Goal: Task Accomplishment & Management: Use online tool/utility

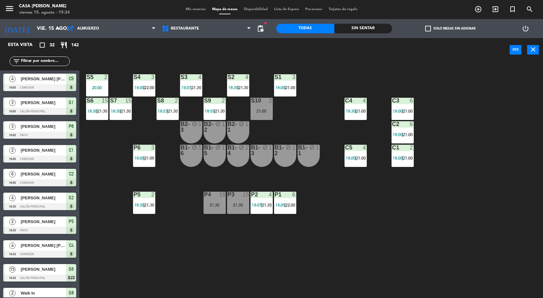
click at [153, 147] on div "3" at bounding box center [153, 148] width 4 height 6
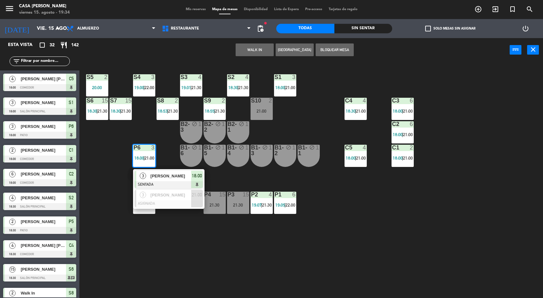
click at [173, 179] on span "[PERSON_NAME]" at bounding box center [171, 176] width 41 height 7
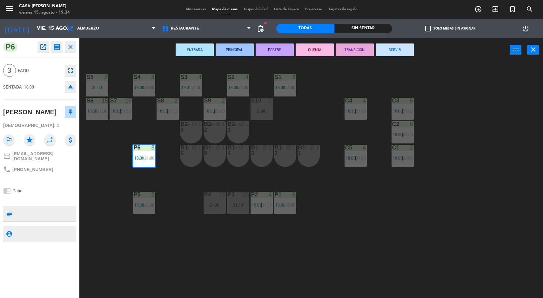
click at [402, 44] on button "SERVIR" at bounding box center [395, 50] width 38 height 13
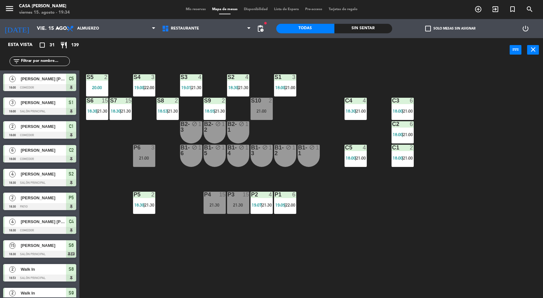
click at [374, 28] on div "Sin sentar" at bounding box center [363, 29] width 58 height 10
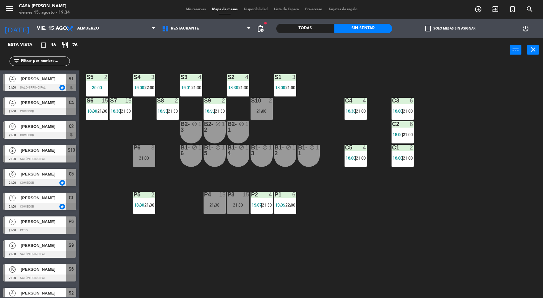
click at [218, 99] on div at bounding box center [214, 101] width 10 height 6
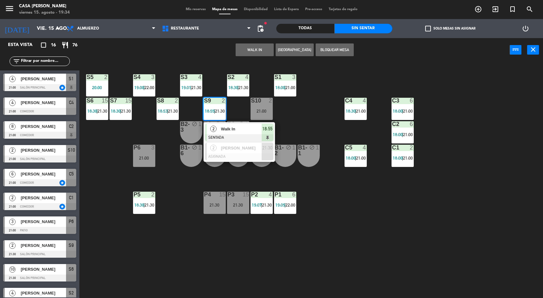
click at [325, 128] on div "S5 2 20:00 S4 3 19:00 | 22:00 S3 4 19:01 | 21:30 S2 4 18:30 | 21:30 S1 3 18:00 …" at bounding box center [314, 181] width 458 height 236
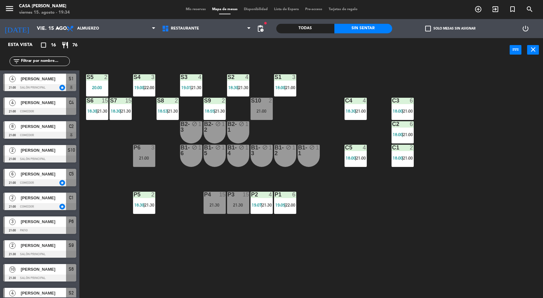
click at [177, 98] on div "2" at bounding box center [177, 101] width 4 height 6
click at [301, 110] on div "S5 2 20:00 S4 3 19:00 | 22:00 S3 4 19:01 | 21:30 S2 4 18:30 | 21:30 S1 3 18:00 …" at bounding box center [314, 181] width 458 height 236
click at [241, 83] on div "S2 4 18:30 | 21:30" at bounding box center [238, 85] width 22 height 22
click at [331, 126] on div "S5 2 20:00 S4 3 19:00 | 22:00 S3 4 19:01 | 21:30 S2 4 18:30 | 21:30 S1 3 18:00 …" at bounding box center [314, 181] width 458 height 236
click at [293, 82] on div "S1 3 18:00 | 21:00" at bounding box center [285, 85] width 22 height 22
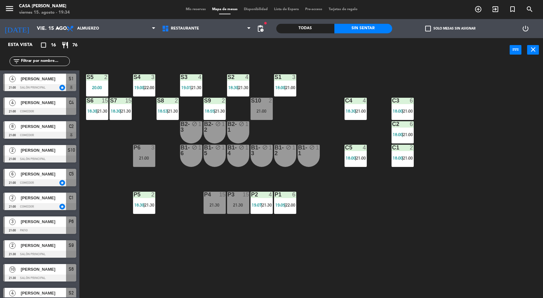
click at [381, 211] on div "S5 2 20:00 S4 3 19:00 | 22:00 S3 4 19:01 | 21:30 S2 4 18:30 | 21:30 S1 3 18:00 …" at bounding box center [314, 181] width 458 height 236
click at [399, 122] on div at bounding box center [402, 124] width 10 height 6
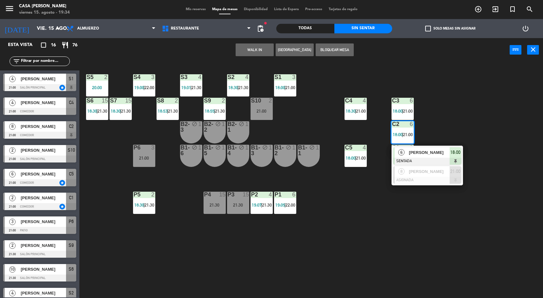
click at [412, 239] on div "S5 2 20:00 S4 3 19:00 | 22:00 S3 4 19:01 | 21:30 S2 4 18:30 | 21:30 S1 3 18:00 …" at bounding box center [314, 181] width 458 height 236
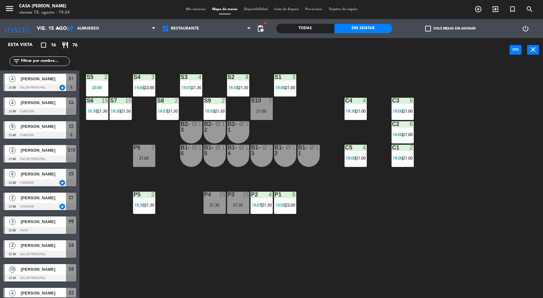
click at [404, 174] on div "S5 2 20:00 S4 3 19:00 | 22:00 S3 4 19:01 | 21:30 S2 4 18:30 | 21:30 S1 3 18:00 …" at bounding box center [314, 181] width 458 height 236
click at [357, 237] on div "S5 2 20:00 S4 3 19:00 | 22:00 S3 4 19:01 | 21:30 S2 4 18:30 | 21:30 S1 3 18:00 …" at bounding box center [314, 181] width 458 height 236
click at [246, 74] on div "4" at bounding box center [247, 77] width 4 height 6
click at [320, 118] on div "S5 2 20:00 S4 3 19:00 | 22:00 S3 4 19:01 | 21:30 S2 4 18:30 | 21:30 S1 3 18:00 …" at bounding box center [314, 181] width 458 height 236
click at [200, 87] on span "21:30" at bounding box center [197, 87] width 10 height 5
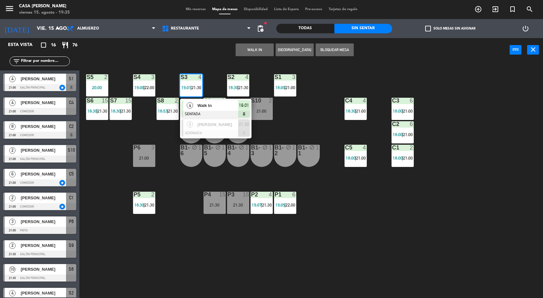
click at [322, 115] on div "S5 2 20:00 S4 3 19:00 | 22:00 S3 4 19:01 | 21:30 4 Walk In SENTADA 19:01 5 [PER…" at bounding box center [314, 181] width 458 height 236
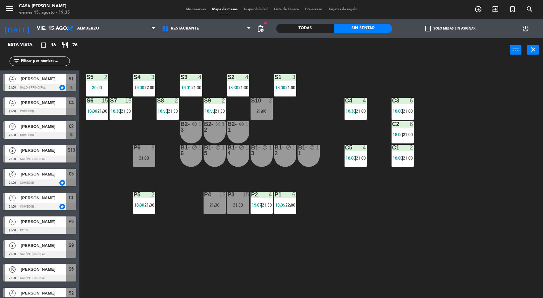
click at [159, 79] on div "3" at bounding box center [154, 77] width 10 height 6
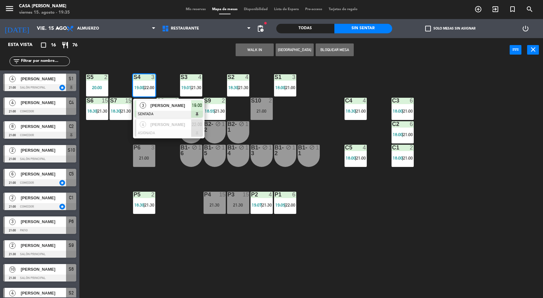
click at [350, 118] on div "C4 4 18:30 | 21:00" at bounding box center [356, 109] width 22 height 22
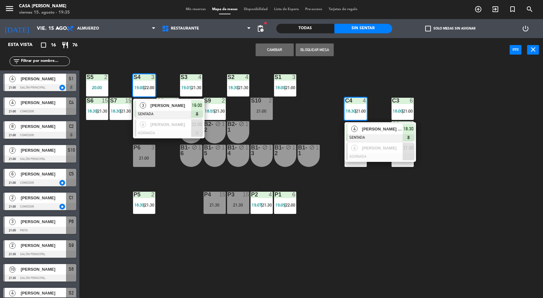
click at [104, 77] on div "2" at bounding box center [107, 77] width 10 height 6
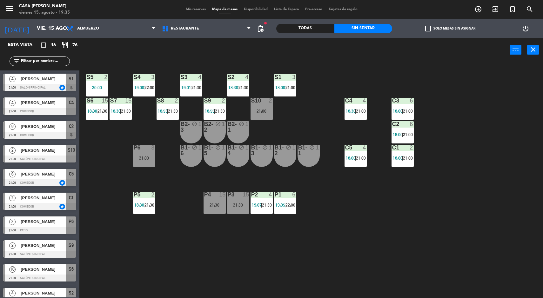
click at [105, 212] on div "S5 2 20:00 S4 3 19:00 | 22:00 S3 4 19:01 | 21:30 S2 4 18:30 | 21:30 S1 3 18:00 …" at bounding box center [314, 181] width 458 height 236
click at [358, 153] on div "C5 4 18:00 | 21:00" at bounding box center [356, 156] width 22 height 22
click at [344, 276] on div "S5 2 20:00 S4 3 19:00 | 22:00 S3 4 19:01 | 21:30 S2 4 18:30 | 21:30 S1 3 18:00 …" at bounding box center [314, 181] width 458 height 236
click at [87, 83] on div "S5 2 20:00" at bounding box center [97, 85] width 22 height 22
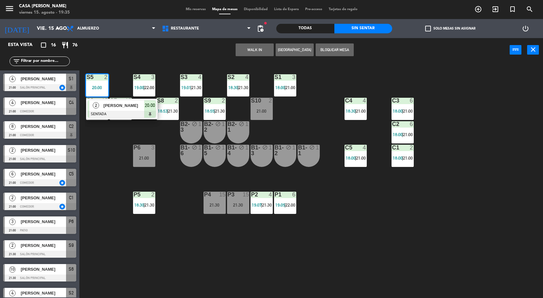
click at [111, 198] on div "S5 2 20:00 2 [PERSON_NAME] SENTADA 20:00 S4 3 19:00 | 22:00 S3 4 19:01 | 21:30 …" at bounding box center [314, 181] width 458 height 236
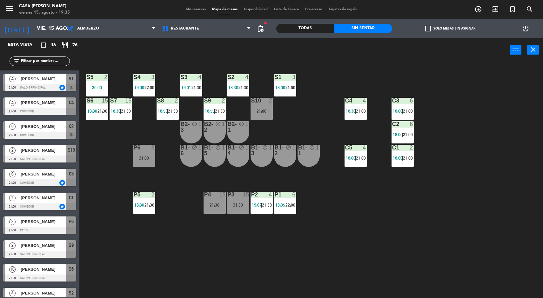
click at [34, 24] on input "vie. 15 ago." at bounding box center [67, 29] width 67 height 12
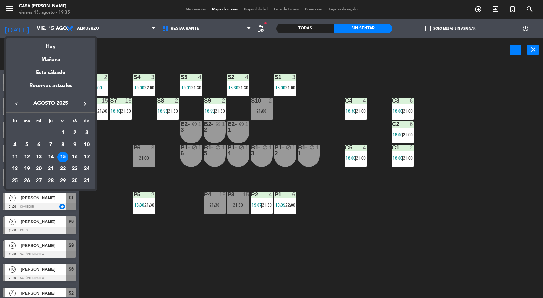
click at [103, 235] on div at bounding box center [271, 149] width 543 height 298
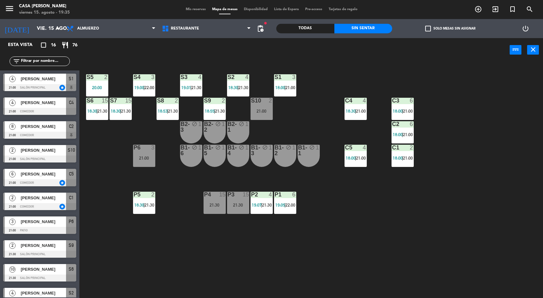
click at [150, 93] on div "S4 3 19:00 | 22:00" at bounding box center [144, 85] width 22 height 22
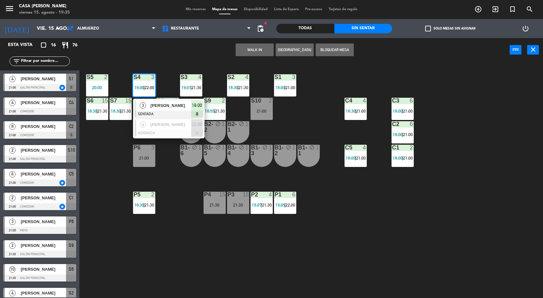
click at [154, 125] on span "[PERSON_NAME]" at bounding box center [171, 124] width 41 height 7
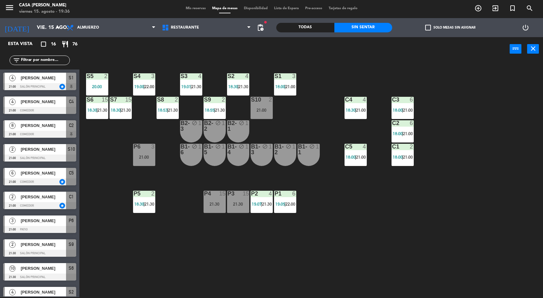
scroll to position [112, 0]
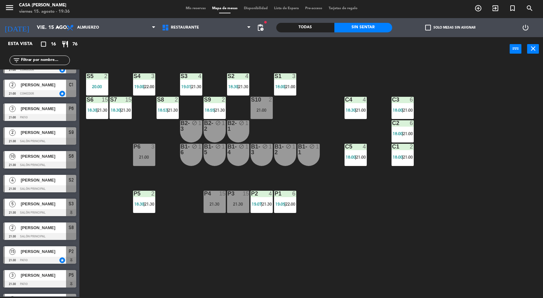
click at [360, 98] on div at bounding box center [355, 100] width 10 height 6
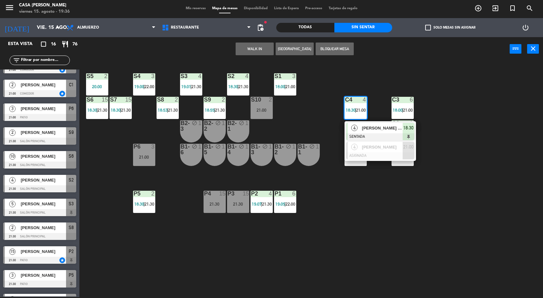
click at [374, 150] on span "[PERSON_NAME]" at bounding box center [382, 147] width 41 height 7
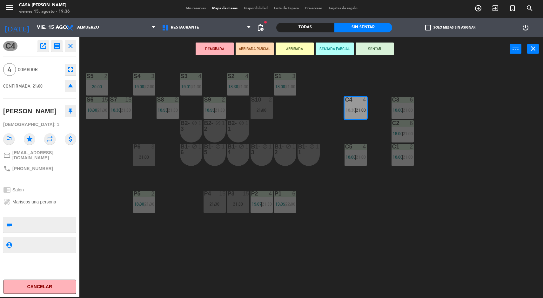
click at [408, 242] on div "S5 2 20:00 S4 3 19:00 | 22:00 S3 4 19:01 | 21:30 S2 4 18:30 | 21:30 S1 3 18:00 …" at bounding box center [314, 180] width 458 height 236
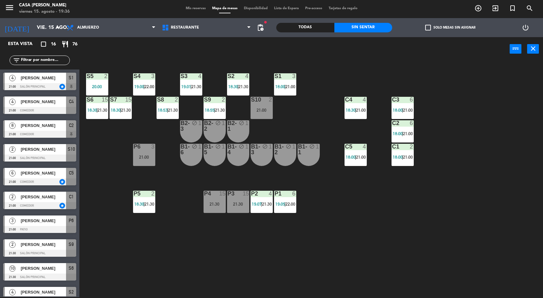
click at [178, 111] on span "21:30" at bounding box center [173, 110] width 10 height 5
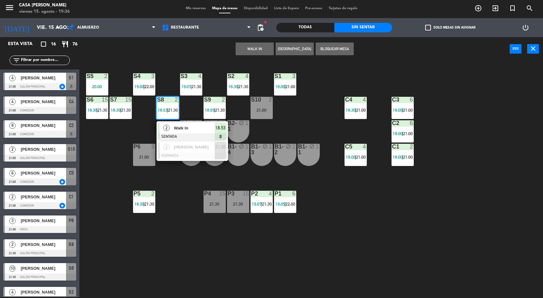
click at [199, 152] on div "[PERSON_NAME]" at bounding box center [193, 147] width 41 height 10
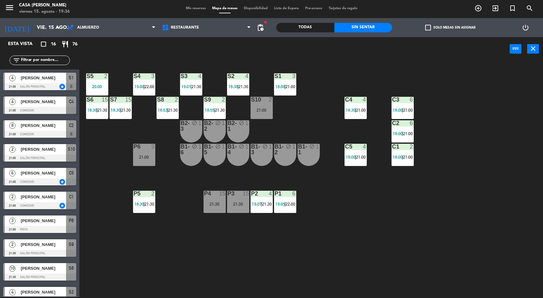
click at [403, 219] on div "S5 2 20:00 S4 3 19:00 | 22:00 S3 4 19:01 | 21:30 S2 4 18:30 | 21:30 S1 3 18:00 …" at bounding box center [314, 180] width 458 height 236
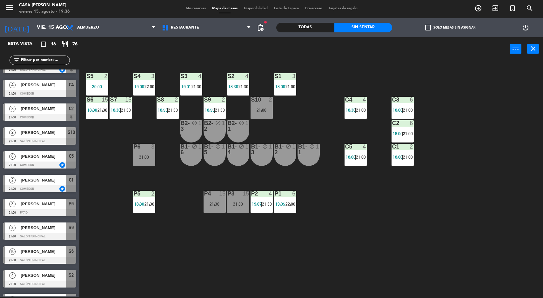
click at [408, 158] on span "21:00" at bounding box center [408, 157] width 10 height 5
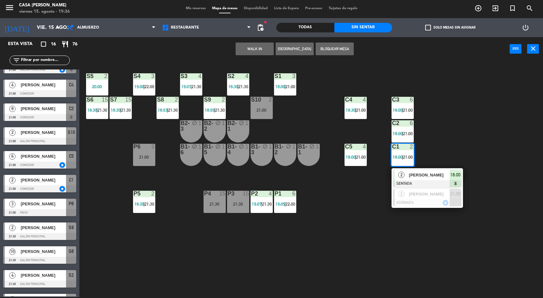
click at [421, 202] on div at bounding box center [427, 202] width 68 height 7
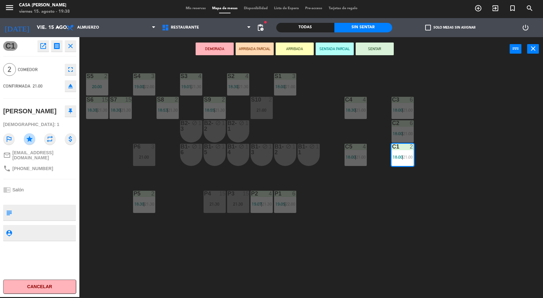
click at [96, 227] on div "S5 2 20:00 S4 3 19:00 | 22:00 S3 4 19:01 | 21:30 S2 4 18:30 | 21:30 S1 3 18:00 …" at bounding box center [314, 180] width 458 height 236
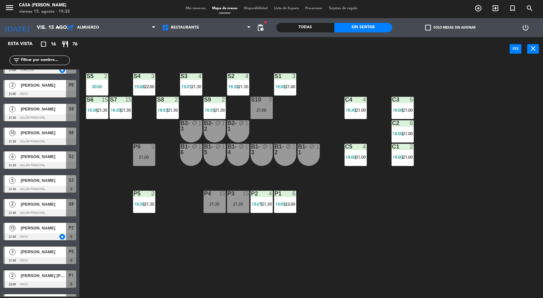
scroll to position [154, 0]
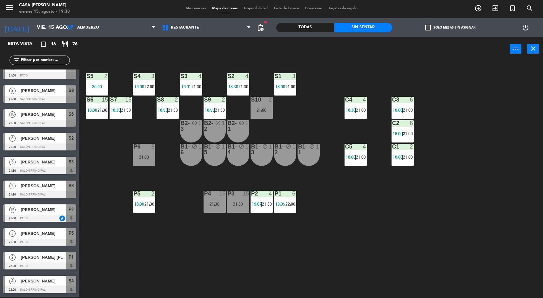
click at [4, 163] on div at bounding box center [4, 165] width 2 height 17
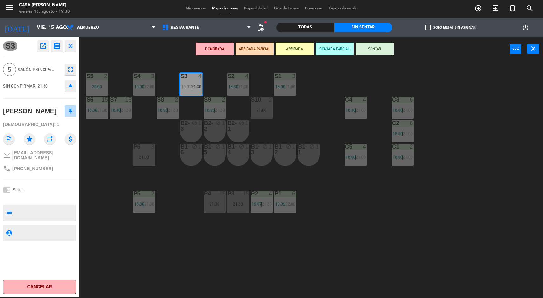
click at [108, 242] on div "S5 2 20:00 S4 3 19:00 | 22:00 S3 4 19:01 | 21:30 S2 4 18:30 | 21:30 S1 3 18:00 …" at bounding box center [314, 180] width 458 height 236
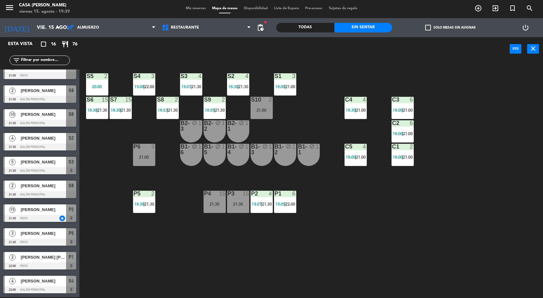
click at [17, 186] on div "2" at bounding box center [12, 186] width 15 height 10
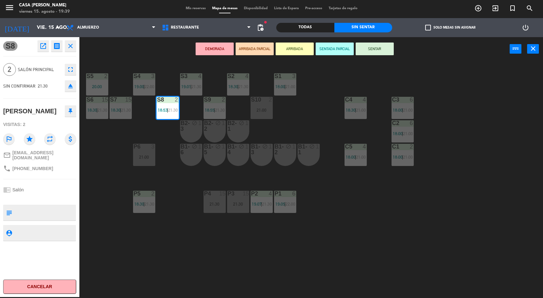
click at [256, 118] on div "S10 2 21:00" at bounding box center [262, 108] width 22 height 22
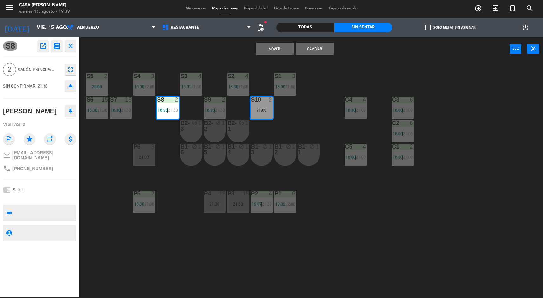
click at [285, 105] on div "S5 2 20:00 S4 3 19:00 | 22:00 S3 4 19:01 | 21:30 S2 4 18:30 | 21:30 S1 3 18:00 …" at bounding box center [314, 180] width 458 height 236
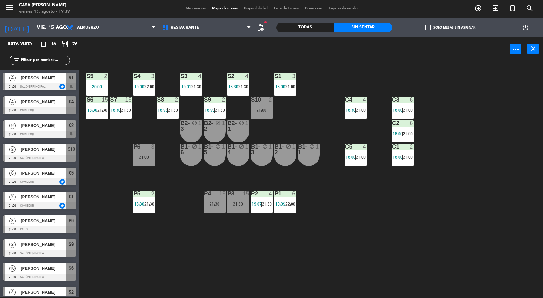
scroll to position [1, 0]
click at [321, 47] on div "power_input close" at bounding box center [294, 49] width 430 height 24
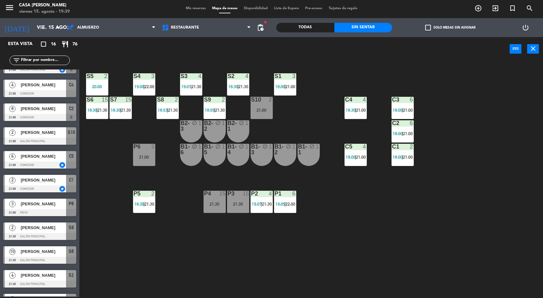
click at [170, 108] on span "21:30" at bounding box center [173, 110] width 10 height 5
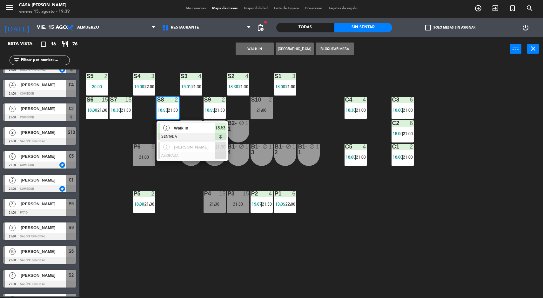
click at [174, 151] on div "[PERSON_NAME]" at bounding box center [193, 147] width 41 height 10
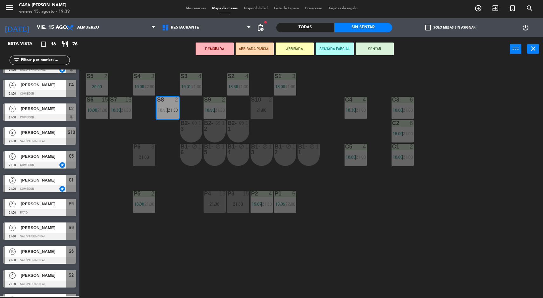
click at [266, 112] on div "21:00" at bounding box center [262, 110] width 22 height 4
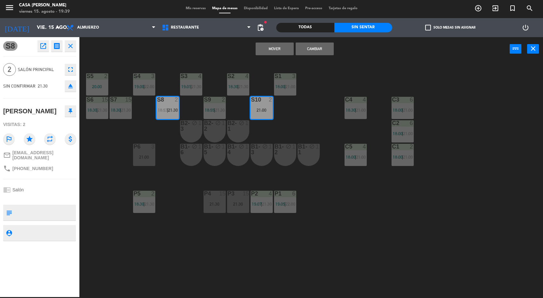
click at [318, 51] on button "Cambiar" at bounding box center [315, 49] width 38 height 13
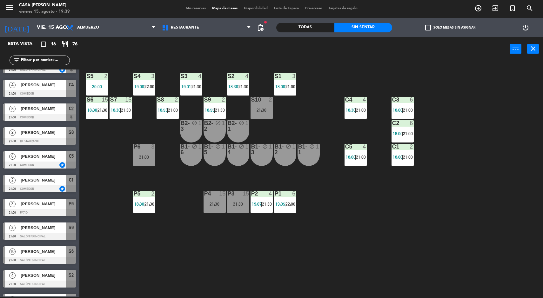
click at [258, 109] on div "21:30" at bounding box center [262, 110] width 22 height 4
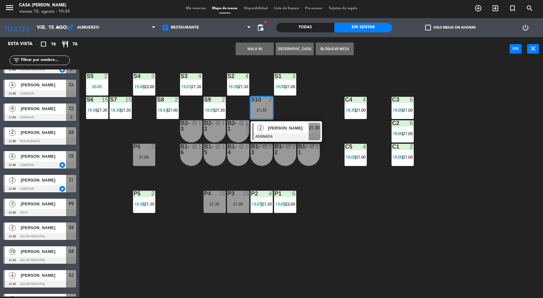
click at [280, 132] on div "[PERSON_NAME]" at bounding box center [287, 128] width 41 height 10
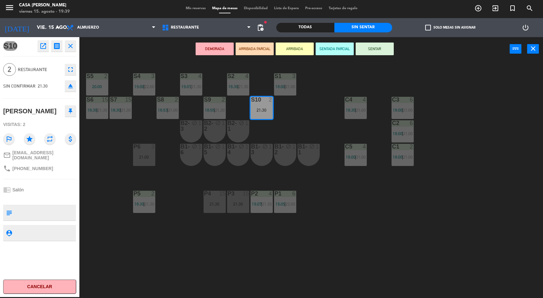
click at [381, 46] on button "SENTAR" at bounding box center [375, 49] width 38 height 13
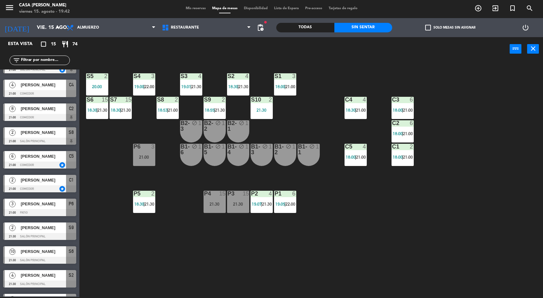
click at [456, 208] on div "S5 2 20:00 S4 3 19:00 | 22:00 S3 4 19:01 | 21:30 S2 4 18:30 | 21:30 S1 3 18:00 …" at bounding box center [314, 180] width 458 height 236
click at [154, 158] on div "21:00" at bounding box center [144, 157] width 22 height 4
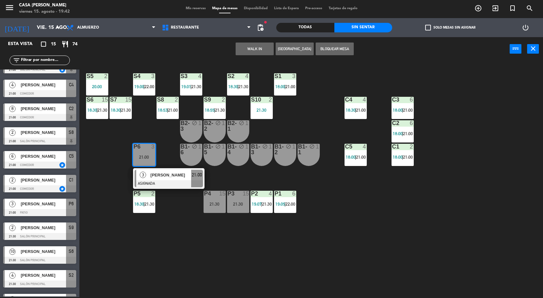
click at [469, 110] on div "S5 2 20:00 S4 3 19:00 | 22:00 S3 4 19:01 | 21:30 S2 4 18:30 | 21:30 S1 3 18:00 …" at bounding box center [314, 180] width 458 height 236
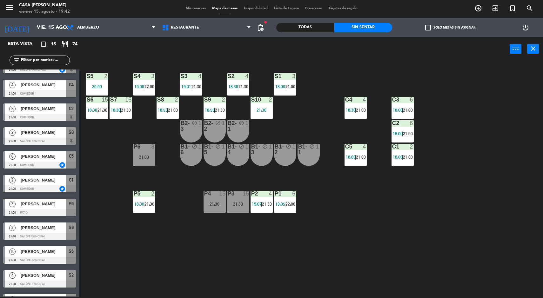
click at [136, 200] on div "P5 2 18:30 | 21:30" at bounding box center [144, 202] width 22 height 22
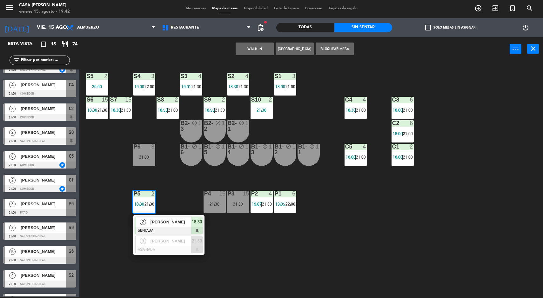
click at [181, 251] on div at bounding box center [169, 249] width 68 height 7
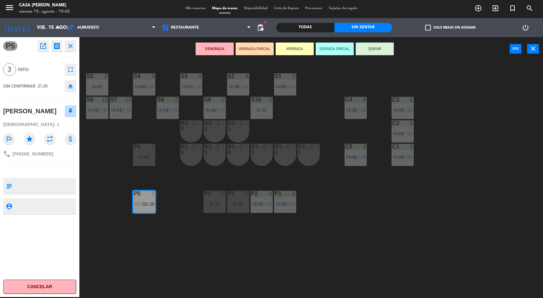
scroll to position [1, 0]
click at [402, 211] on div "S5 2 20:00 S4 3 19:00 | 22:00 S3 4 19:01 | 21:30 S2 4 18:30 | 21:30 S1 3 18:00 …" at bounding box center [314, 180] width 458 height 236
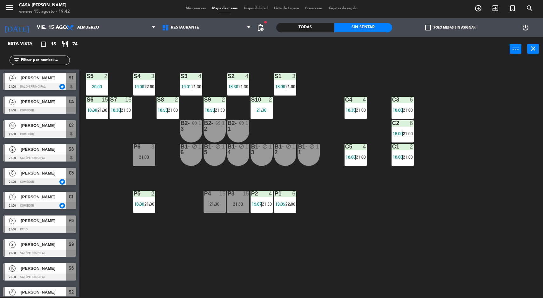
scroll to position [56, 0]
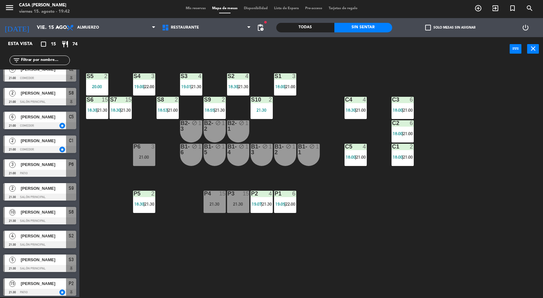
click at [157, 148] on div "3" at bounding box center [154, 147] width 10 height 6
click at [405, 213] on div "S5 2 20:00 S4 3 19:00 | 22:00 S3 4 19:01 | 21:30 S2 4 18:30 | 21:30 S1 3 18:00 …" at bounding box center [314, 180] width 458 height 236
click at [231, 204] on div "21:30" at bounding box center [238, 204] width 22 height 4
click at [384, 234] on div "S5 2 20:00 S4 3 19:00 | 22:00 S3 4 19:01 | 21:30 S2 4 18:30 | 21:30 S1 3 18:00 …" at bounding box center [314, 180] width 458 height 236
click at [286, 201] on div "P1 6 19:05 | 22:00" at bounding box center [285, 202] width 22 height 22
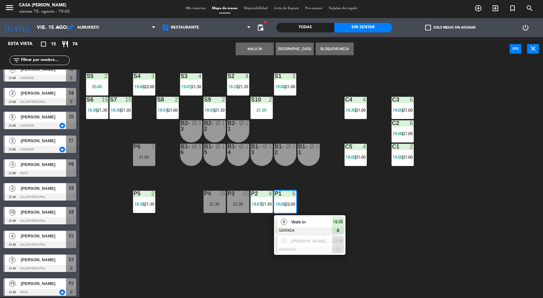
click at [331, 246] on div "[PERSON_NAME] [PERSON_NAME]" at bounding box center [311, 241] width 41 height 10
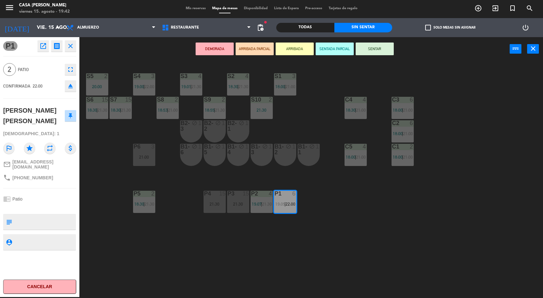
click at [415, 243] on div "S5 2 20:00 S4 3 19:00 | 22:00 S3 4 19:01 | 21:30 S2 4 18:30 | 21:30 S1 3 18:00 …" at bounding box center [314, 180] width 458 height 236
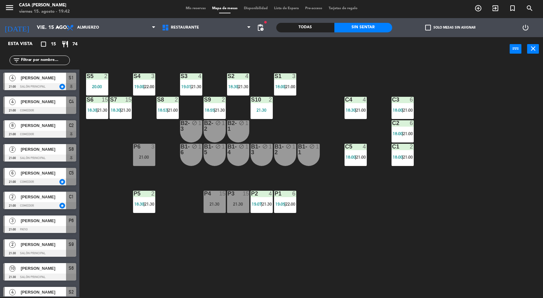
scroll to position [80, 0]
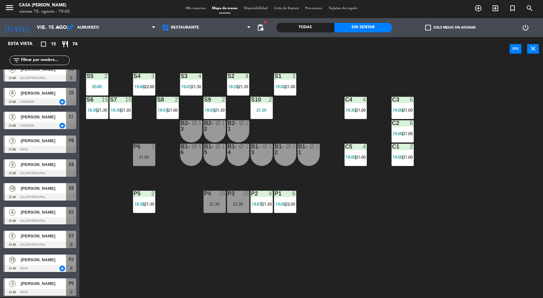
click at [252, 210] on div "P2 4 19:07 | 21:30" at bounding box center [262, 202] width 22 height 22
click at [427, 248] on div "S5 2 20:00 S4 3 19:00 | 22:00 S3 4 19:01 | 21:30 S2 4 18:30 | 21:30 S1 3 18:00 …" at bounding box center [314, 180] width 458 height 236
click at [354, 156] on span "18:00" at bounding box center [351, 157] width 10 height 5
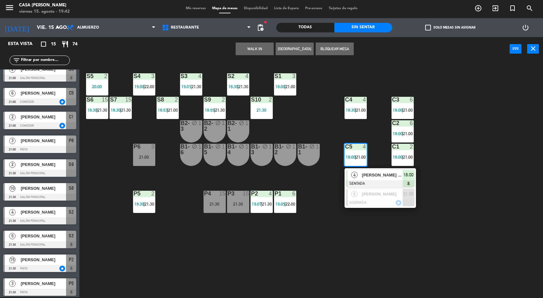
click at [399, 199] on div at bounding box center [380, 202] width 68 height 7
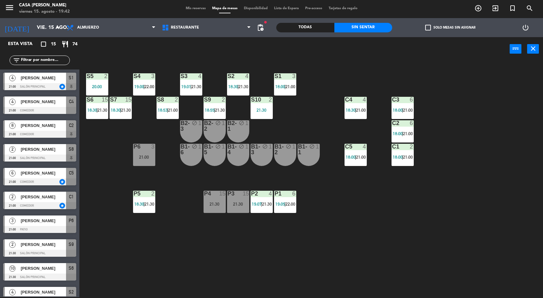
click at [434, 210] on div "S5 2 20:00 S4 3 19:00 | 22:00 S3 4 19:01 | 21:30 S2 4 18:30 | 21:30 S1 3 18:00 …" at bounding box center [314, 180] width 458 height 236
click at [140, 91] on div "S4 3 19:00 | 22:00" at bounding box center [144, 84] width 22 height 22
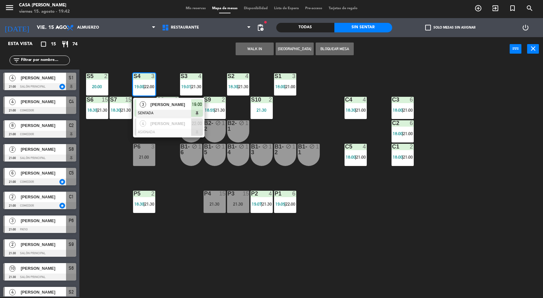
click at [188, 122] on span "[PERSON_NAME]" at bounding box center [171, 123] width 41 height 7
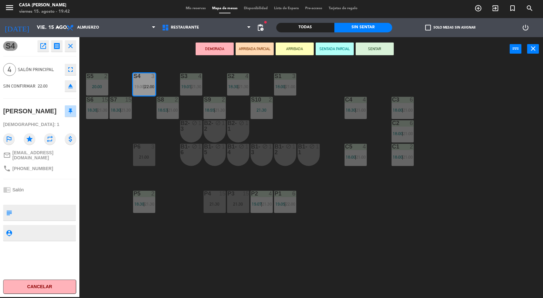
click at [357, 155] on span "21:00" at bounding box center [361, 157] width 10 height 5
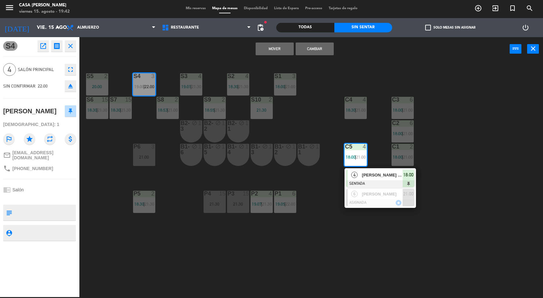
click at [457, 205] on div "S5 2 20:00 S4 3 19:00 | 22:00 S3 4 19:01 | 21:30 S2 4 18:30 | 21:30 S1 3 18:00 …" at bounding box center [314, 180] width 458 height 236
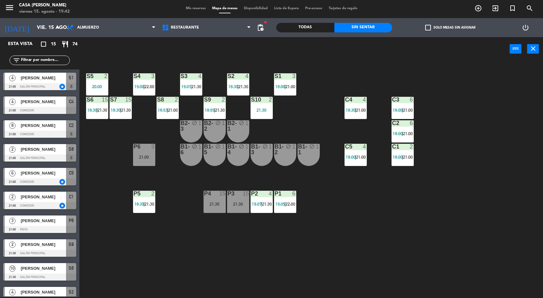
scroll to position [104, 0]
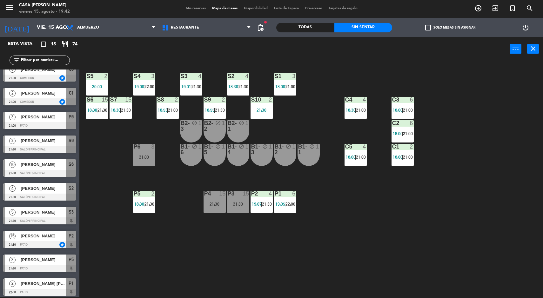
click at [441, 182] on div "S5 2 20:00 S4 3 19:00 | 22:00 S3 4 19:01 | 21:30 S2 4 18:30 | 21:30 S1 3 18:00 …" at bounding box center [314, 180] width 458 height 236
click at [327, 71] on div "S5 2 20:00 S4 3 19:00 | 22:00 S3 4 19:01 | 21:30 S2 4 18:30 | 21:30 S1 3 18:00 …" at bounding box center [314, 180] width 458 height 236
click at [411, 131] on span "21:00" at bounding box center [408, 133] width 10 height 5
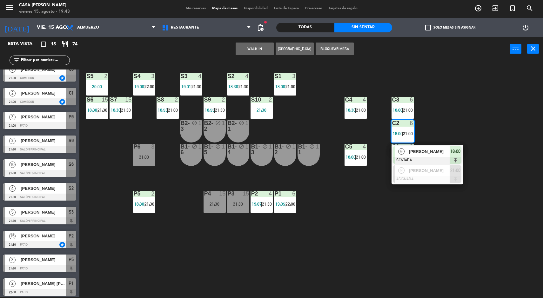
click at [442, 151] on span "[PERSON_NAME]" at bounding box center [429, 151] width 41 height 7
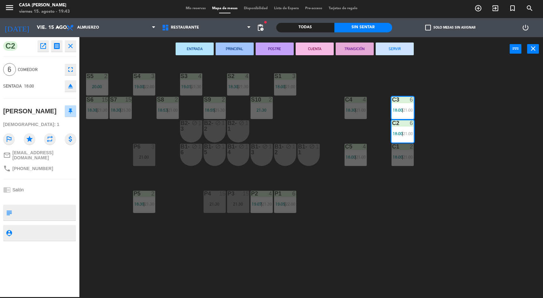
click at [395, 49] on button "SERVIR" at bounding box center [395, 49] width 38 height 13
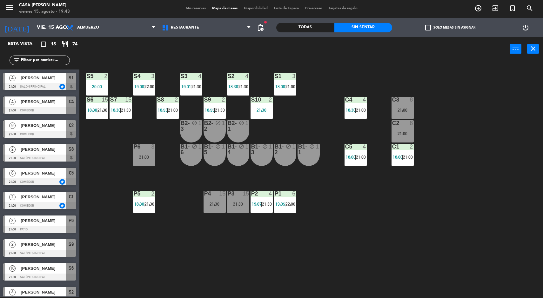
click at [141, 86] on span "19:00" at bounding box center [139, 86] width 10 height 5
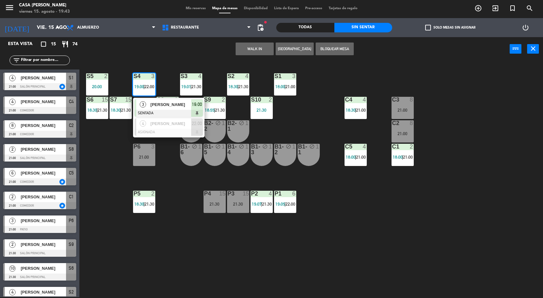
click at [499, 219] on div "S5 2 20:00 S4 3 19:00 | 22:00 3 [PERSON_NAME] SENTADA 19:00 4 [PERSON_NAME][GEO…" at bounding box center [314, 180] width 458 height 236
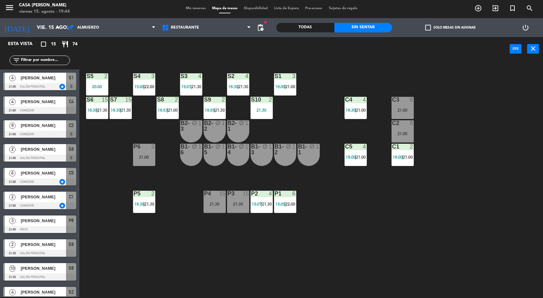
click at [524, 234] on div "S5 2 20:00 S4 3 19:00 | 22:00 S3 4 19:01 | 21:30 S2 4 18:30 | 21:30 S1 3 18:00 …" at bounding box center [314, 180] width 458 height 236
click at [212, 112] on span "18:55" at bounding box center [210, 110] width 10 height 5
click at [503, 172] on div "S5 2 20:00 S4 3 19:00 | 22:00 S3 4 19:01 | 21:30 S2 4 18:30 | 21:30 S1 3 18:00 …" at bounding box center [314, 180] width 458 height 236
click at [295, 86] on span "21:00" at bounding box center [291, 86] width 10 height 5
click at [514, 179] on div "S5 2 20:00 S4 3 19:00 | 22:00 S3 4 19:01 | 21:30 S2 4 18:30 | 21:30 S1 3 18:00 …" at bounding box center [314, 180] width 458 height 236
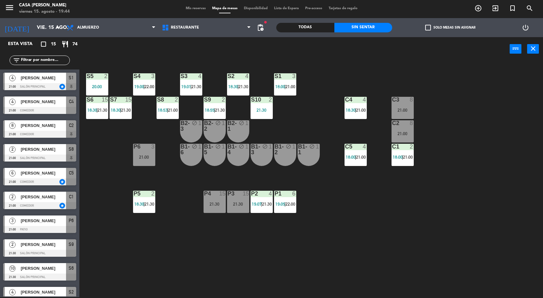
click at [362, 110] on span "21:00" at bounding box center [361, 110] width 10 height 5
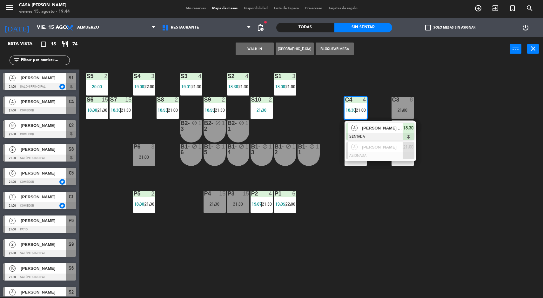
click at [384, 136] on div at bounding box center [380, 136] width 68 height 7
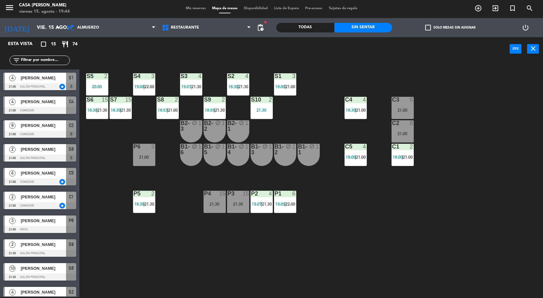
click at [477, 138] on div "S5 2 20:00 S4 3 19:00 | 22:00 S3 4 19:01 | 21:30 S2 4 18:30 | 21:30 S1 3 18:00 …" at bounding box center [314, 180] width 458 height 236
click at [345, 110] on div "18:30 | 21:00" at bounding box center [356, 110] width 22 height 4
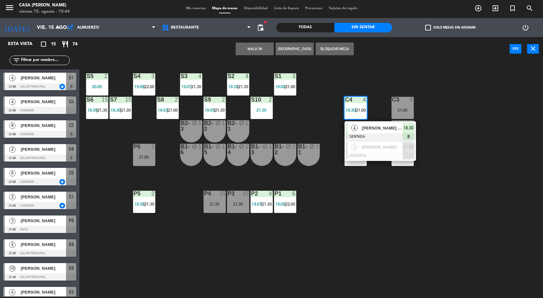
click at [384, 155] on div at bounding box center [380, 155] width 68 height 7
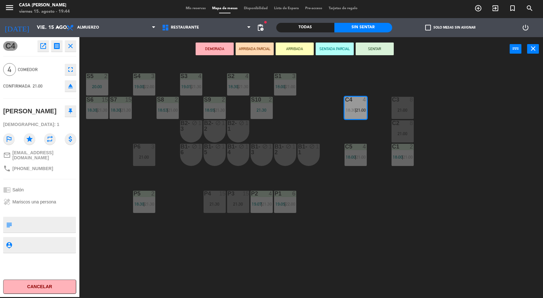
click at [495, 135] on div "S5 2 20:00 S4 3 19:00 | 22:00 S3 4 19:01 | 21:30 S2 4 18:30 | 21:30 S1 3 18:00 …" at bounding box center [314, 180] width 458 height 236
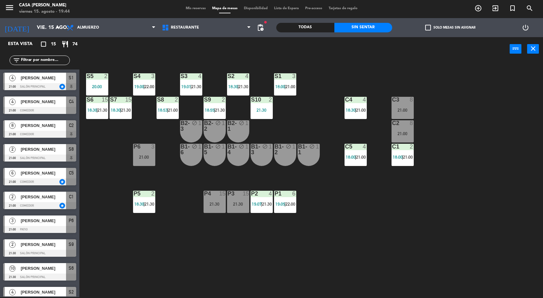
click at [279, 86] on span "18:00" at bounding box center [280, 86] width 10 height 5
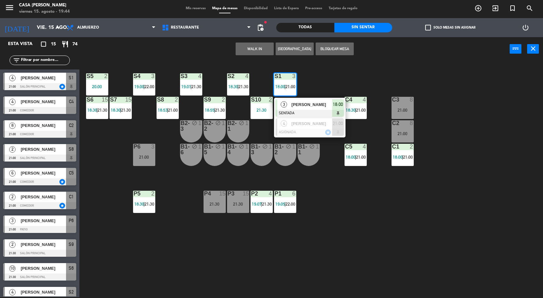
click at [316, 132] on div at bounding box center [310, 132] width 68 height 7
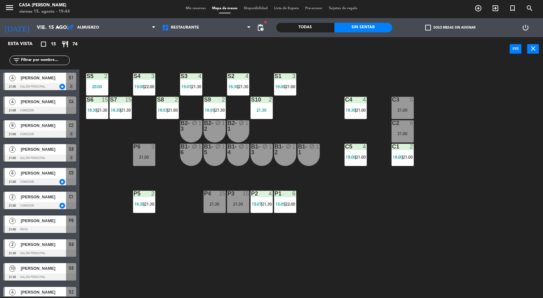
click at [478, 167] on div "S5 2 20:00 S4 3 19:00 | 22:00 S3 4 19:01 | 21:30 S2 4 18:30 | 21:30 S1 3 18:00 …" at bounding box center [314, 180] width 458 height 236
click at [229, 86] on span "18:30" at bounding box center [233, 86] width 10 height 5
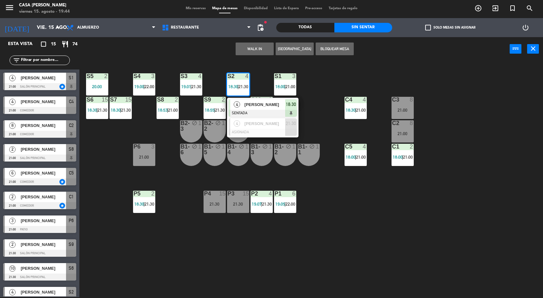
click at [274, 133] on div at bounding box center [263, 132] width 68 height 7
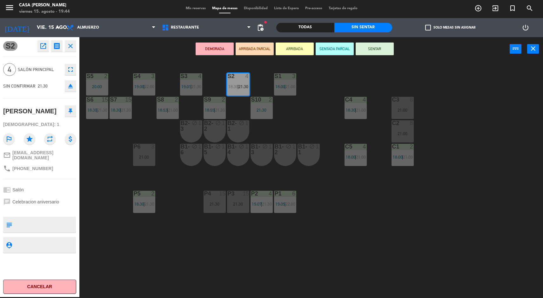
scroll to position [1, 0]
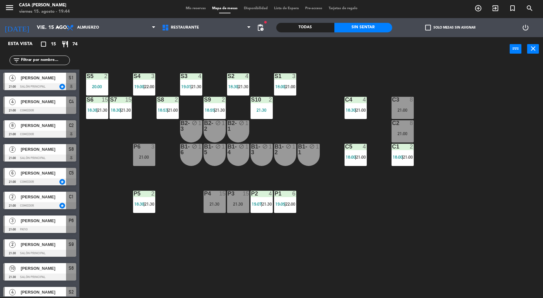
click at [176, 97] on div "2" at bounding box center [177, 100] width 4 height 6
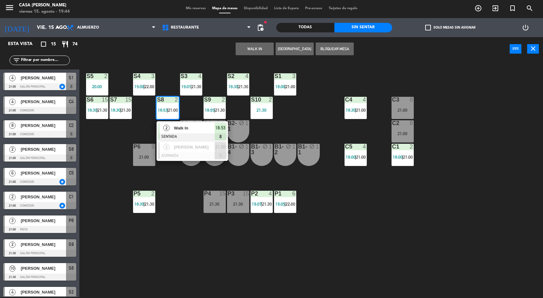
click at [311, 129] on div "S5 2 20:00 S4 3 19:00 | 22:00 S3 4 19:01 | 21:30 S2 4 18:30 | 21:30 S1 3 18:00 …" at bounding box center [314, 180] width 458 height 236
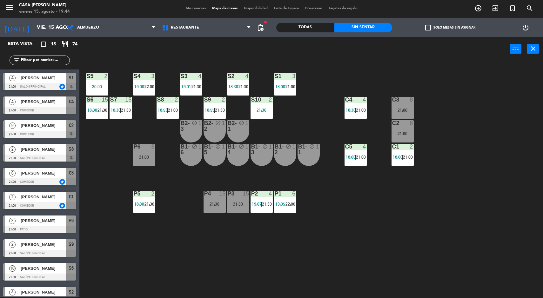
click at [199, 81] on div "S3 4 19:01 | 21:30" at bounding box center [191, 84] width 22 height 22
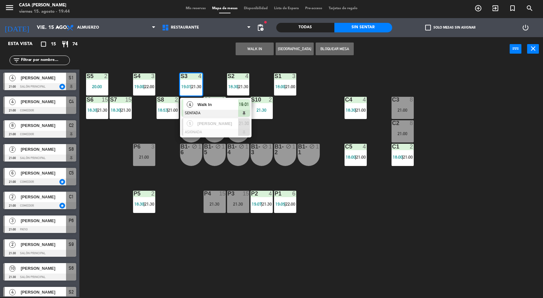
click at [217, 133] on div at bounding box center [216, 132] width 68 height 7
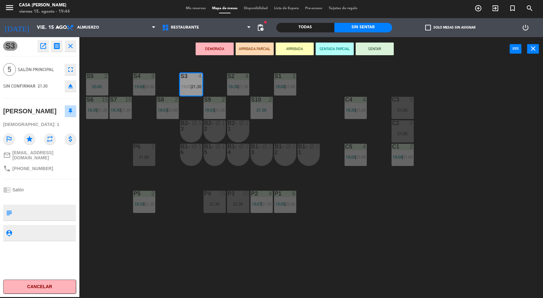
click at [476, 156] on div "S5 2 20:00 S4 3 19:00 | 22:00 S3 4 19:01 | 21:30 S2 4 18:30 | 21:30 S1 3 18:00 …" at bounding box center [314, 180] width 458 height 236
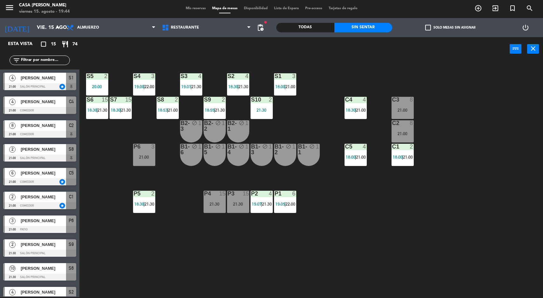
scroll to position [9, 0]
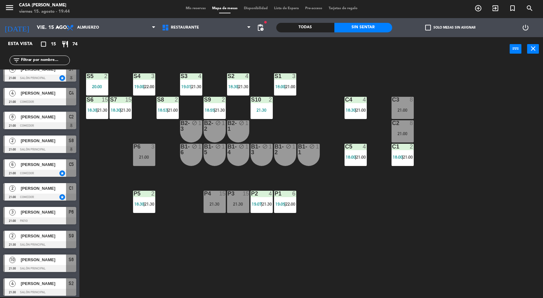
click at [473, 197] on div "S5 2 20:00 S4 3 19:00 | 22:00 S3 4 19:01 | 21:30 S2 4 18:30 | 21:30 S1 3 18:00 …" at bounding box center [314, 180] width 458 height 236
click at [338, 244] on div "S5 2 20:00 S4 3 19:00 | 22:00 S3 4 19:01 | 21:30 S2 4 18:30 | 21:30 S1 3 18:00 …" at bounding box center [314, 180] width 458 height 236
click at [128, 110] on span "21:30" at bounding box center [126, 110] width 10 height 5
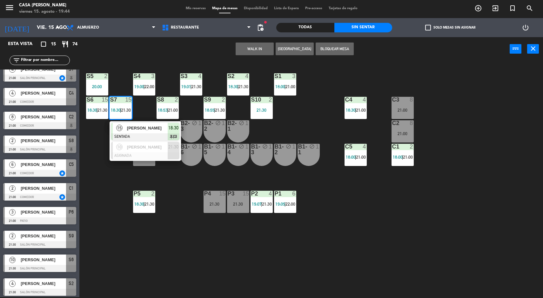
click at [441, 208] on div "S5 2 20:00 S4 3 19:00 | 22:00 S3 4 19:01 | 21:30 S2 4 18:30 | 21:30 S1 3 18:00 …" at bounding box center [314, 180] width 458 height 236
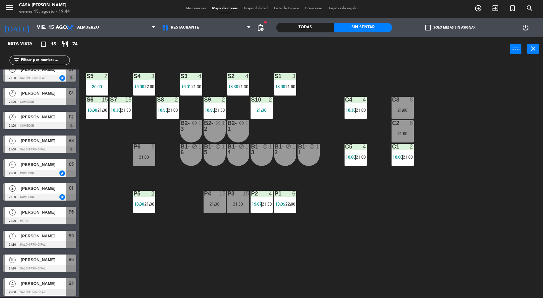
click at [417, 123] on div "8" at bounding box center [413, 123] width 10 height 6
click at [485, 158] on div "S5 2 20:00 S4 3 19:00 | 22:00 S3 4 19:01 | 21:30 S2 4 18:30 | 21:30 S1 3 18:00 …" at bounding box center [314, 180] width 458 height 236
click at [416, 146] on div "2" at bounding box center [413, 147] width 10 height 6
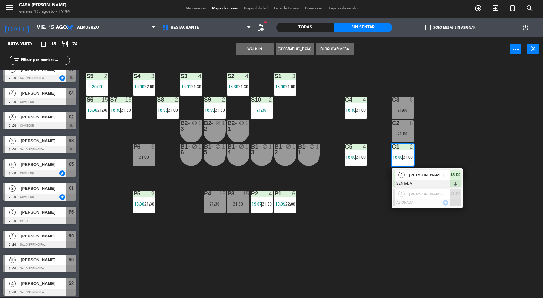
click at [449, 202] on div at bounding box center [427, 202] width 68 height 7
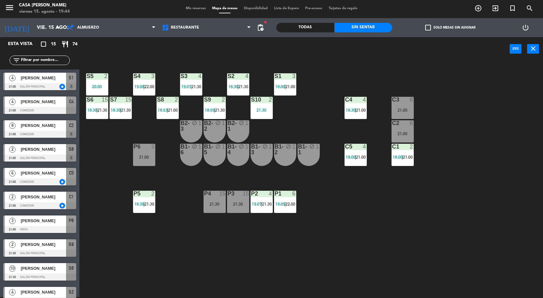
click at [489, 209] on div "S5 2 20:00 S4 3 19:00 | 22:00 S3 4 19:01 | 21:30 S2 4 18:30 | 21:30 S1 3 18:00 …" at bounding box center [314, 180] width 458 height 236
click at [10, 7] on icon "menu" at bounding box center [10, 8] width 10 height 10
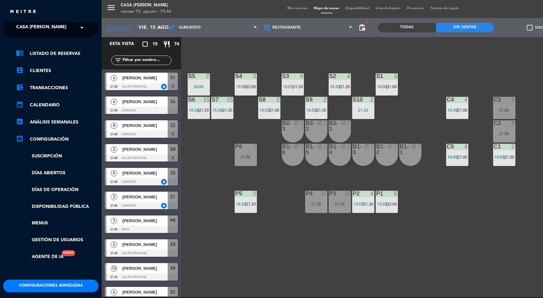
click at [28, 26] on span "Casa [PERSON_NAME]" at bounding box center [41, 27] width 50 height 13
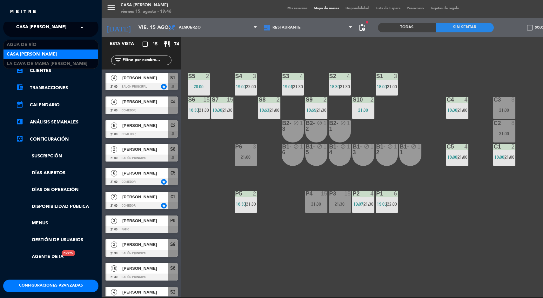
scroll to position [3, 0]
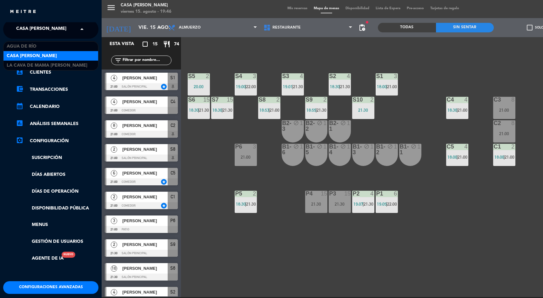
click at [33, 63] on span "La Cava de Mama [PERSON_NAME]" at bounding box center [47, 65] width 81 height 7
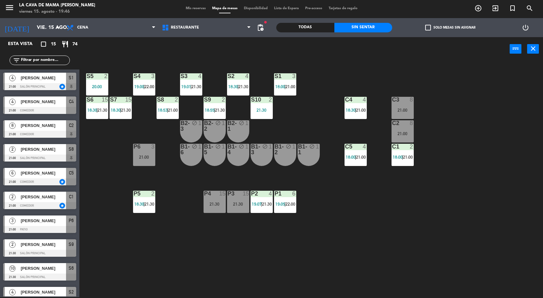
click at [191, 8] on span "Mis reservas" at bounding box center [196, 8] width 26 height 3
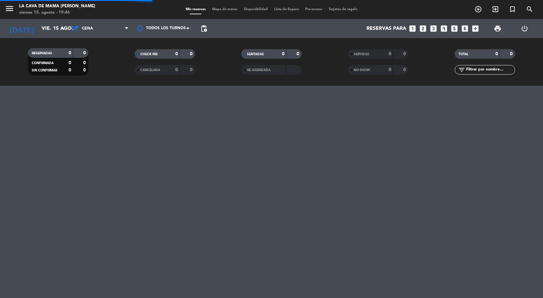
click at [215, 10] on span "Mapa de mesas" at bounding box center [225, 9] width 32 height 3
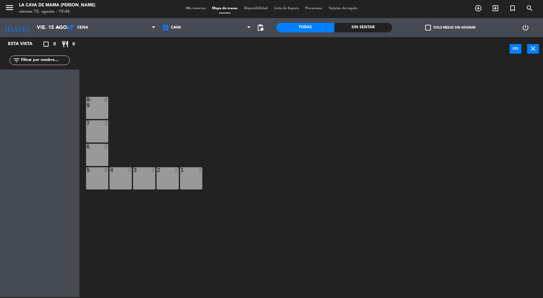
click at [194, 175] on div "1 3" at bounding box center [191, 178] width 22 height 22
click at [167, 185] on div "2 2" at bounding box center [168, 178] width 22 height 22
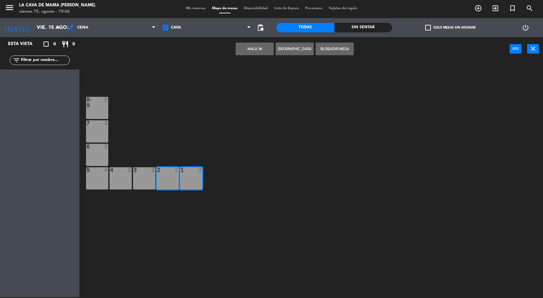
click at [246, 53] on button "WALK IN" at bounding box center [255, 49] width 38 height 13
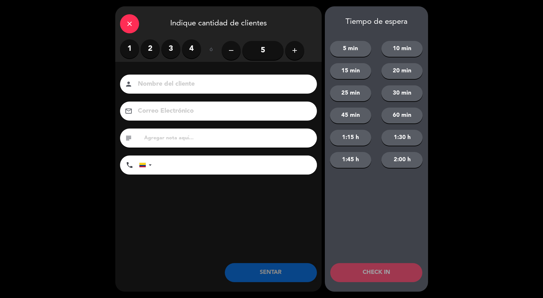
click at [295, 45] on button "add" at bounding box center [294, 50] width 19 height 19
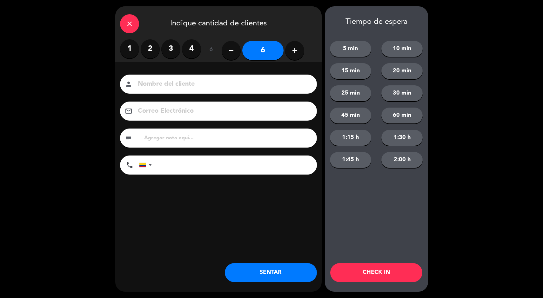
click at [288, 265] on button "SENTAR" at bounding box center [271, 272] width 92 height 19
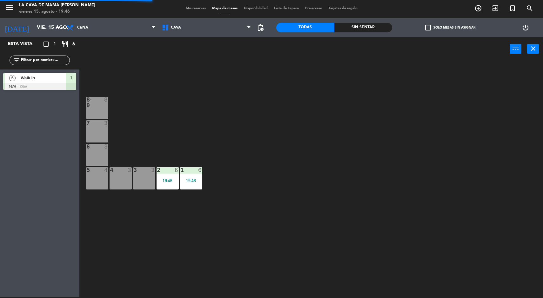
click at [100, 152] on div "6 3" at bounding box center [97, 155] width 22 height 22
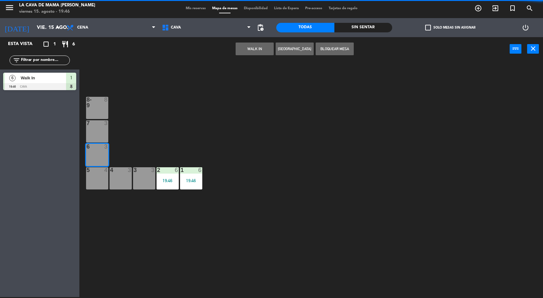
click at [250, 53] on button "WALK IN" at bounding box center [255, 49] width 38 height 13
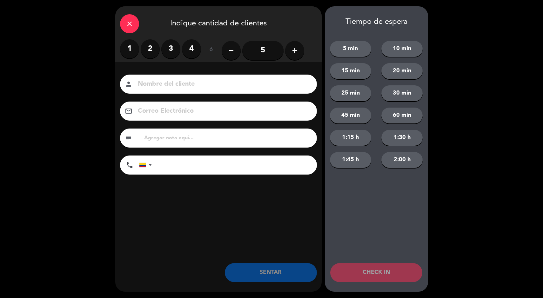
click at [169, 46] on label "3" at bounding box center [170, 48] width 19 height 19
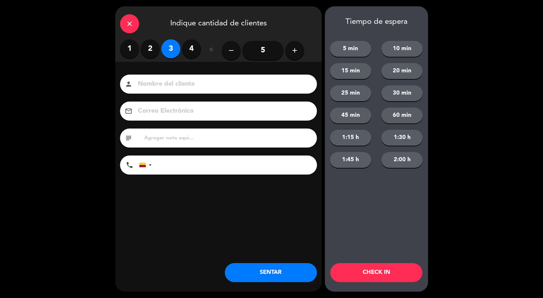
click at [274, 280] on button "SENTAR" at bounding box center [271, 272] width 92 height 19
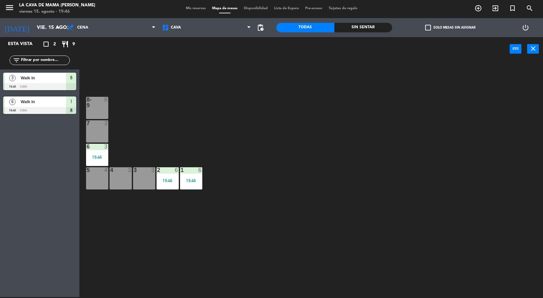
click at [358, 197] on div "8-9 8 7 3 6 3 19:46 5 4 4 3 3 3 2 6 19:46 1 6 19:46" at bounding box center [314, 180] width 458 height 236
click at [165, 80] on div "8-9 8 7 3 6 3 19:46 5 4 4 3 3 3 2 6 19:46 1 6 19:46" at bounding box center [314, 180] width 458 height 236
click at [10, 12] on icon "menu" at bounding box center [10, 8] width 10 height 10
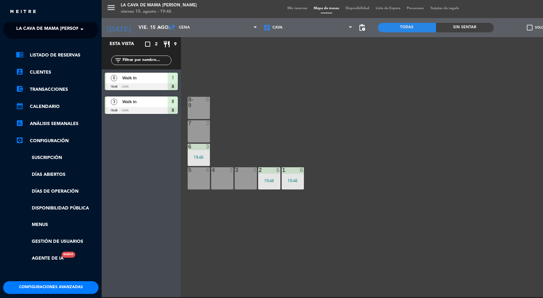
click at [51, 31] on span "La Cava de Mama [PERSON_NAME]" at bounding box center [56, 29] width 81 height 13
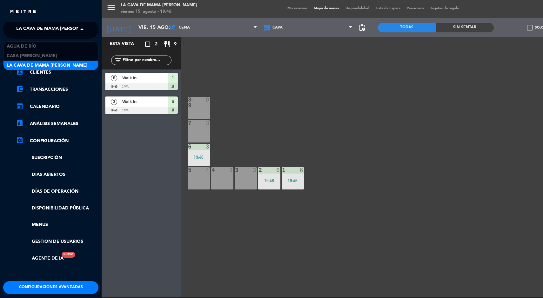
click at [42, 61] on div "La Cava de Mama [PERSON_NAME]" at bounding box center [50, 66] width 95 height 10
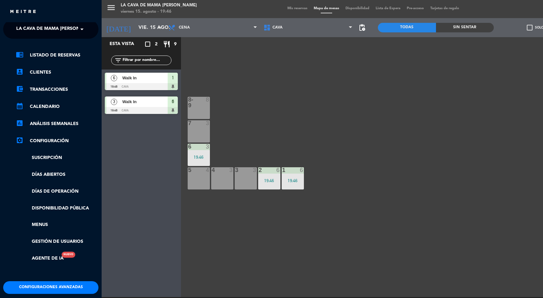
click at [288, 1] on div "menu La Cava de Mama [PERSON_NAME] 15. [PERSON_NAME] - 19:46 Mis reservas Mapa …" at bounding box center [373, 149] width 543 height 298
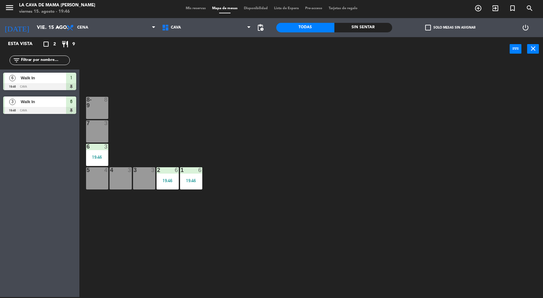
click at [199, 7] on span "Mis reservas" at bounding box center [196, 8] width 26 height 3
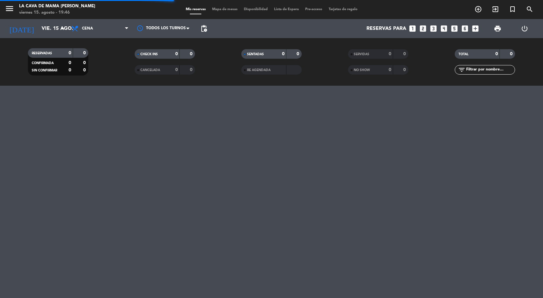
click at [228, 11] on span "Mapa de mesas" at bounding box center [225, 9] width 32 height 3
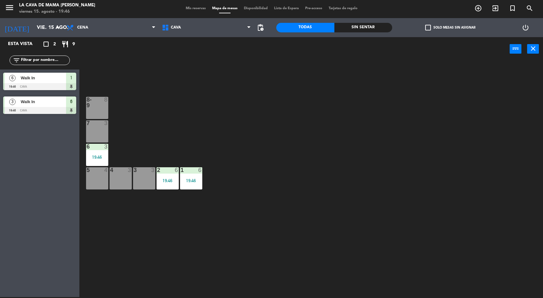
click at [189, 10] on span "Mis reservas" at bounding box center [196, 8] width 26 height 3
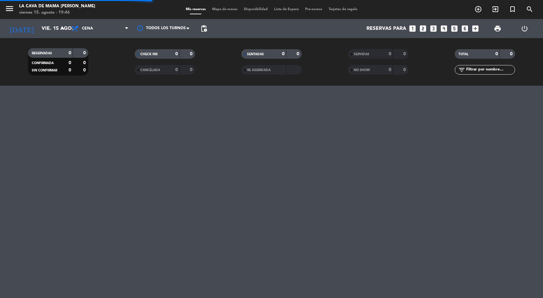
click at [232, 8] on span "Mapa de mesas" at bounding box center [225, 9] width 32 height 3
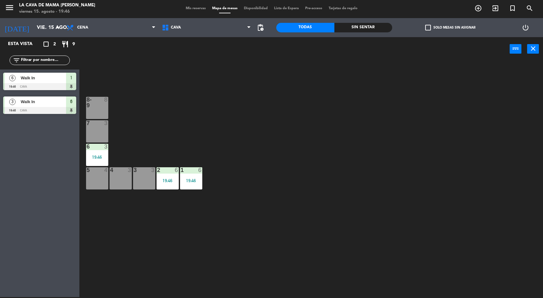
click at [10, 14] on button "menu" at bounding box center [10, 9] width 10 height 12
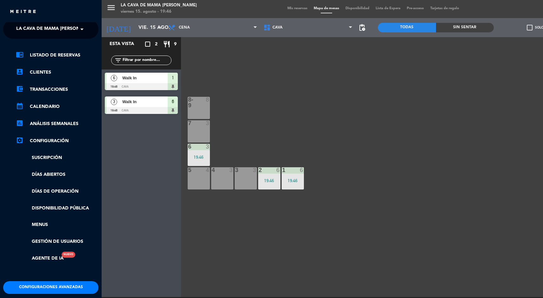
click at [51, 34] on span "La Cava de Mama [PERSON_NAME]" at bounding box center [56, 29] width 81 height 13
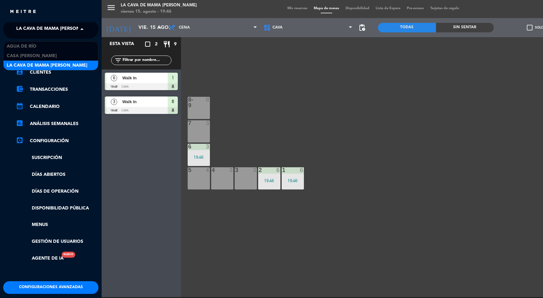
click at [42, 57] on span "Casa [PERSON_NAME]" at bounding box center [32, 55] width 50 height 7
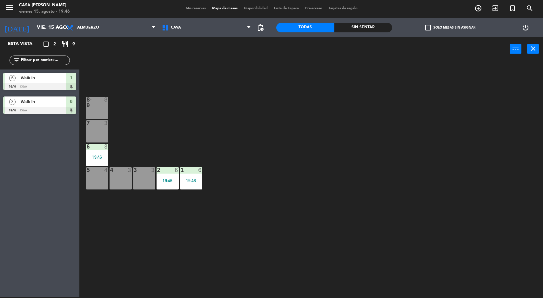
click at [193, 7] on span "Mis reservas" at bounding box center [196, 8] width 26 height 3
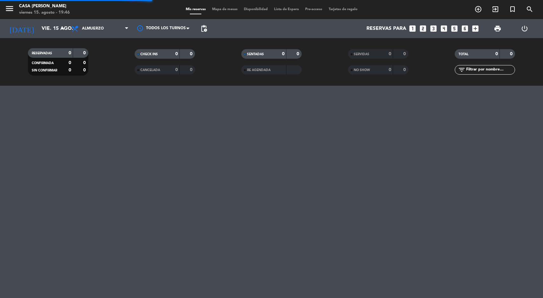
click at [205, 10] on span "Mis reservas" at bounding box center [196, 9] width 26 height 3
click at [227, 8] on span "Mapa de mesas" at bounding box center [225, 9] width 32 height 3
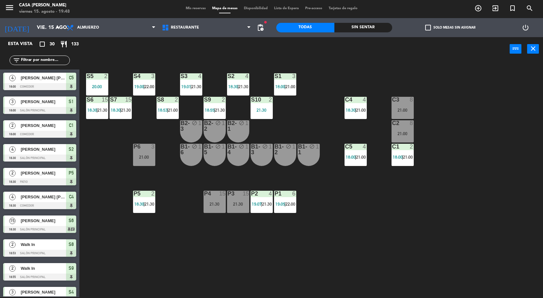
click at [227, 86] on div "18:30 | 21:30" at bounding box center [238, 86] width 22 height 4
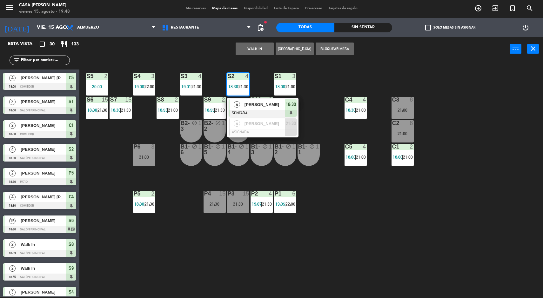
click at [251, 99] on div "[PERSON_NAME]" at bounding box center [264, 104] width 41 height 10
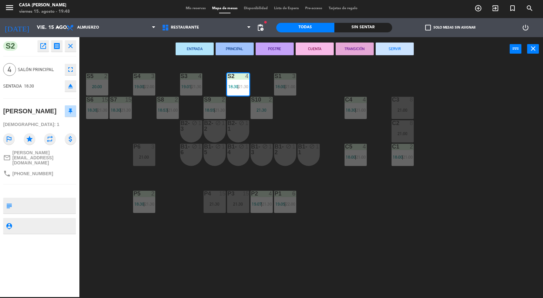
click at [370, 49] on button "TRANSICIÓN" at bounding box center [355, 49] width 38 height 13
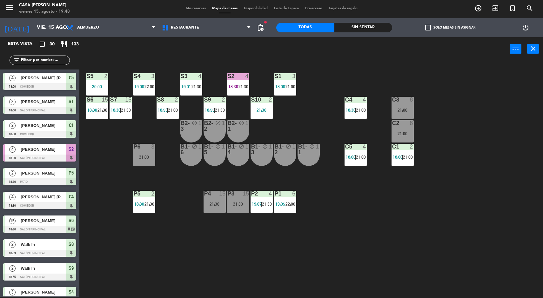
click at [261, 82] on div "S5 2 20:00 S4 3 19:00 | 22:00 S3 4 19:01 | 21:30 S2 4 18:30 | 21:30 S1 3 18:00 …" at bounding box center [314, 180] width 458 height 236
click at [513, 221] on div "S5 2 20:00 S4 3 19:00 | 22:00 S3 4 19:01 | 21:30 S2 4 18:30 | 21:30 S1 3 18:00 …" at bounding box center [314, 180] width 458 height 236
click at [228, 75] on div "S2" at bounding box center [228, 76] width 0 height 6
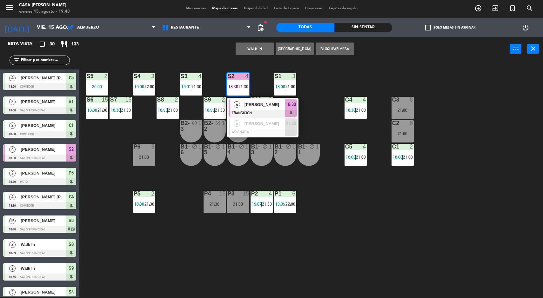
click at [258, 105] on span "[PERSON_NAME]" at bounding box center [265, 104] width 41 height 7
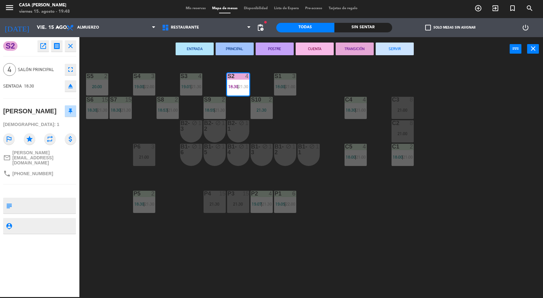
click at [395, 49] on button "SERVIR" at bounding box center [395, 49] width 38 height 13
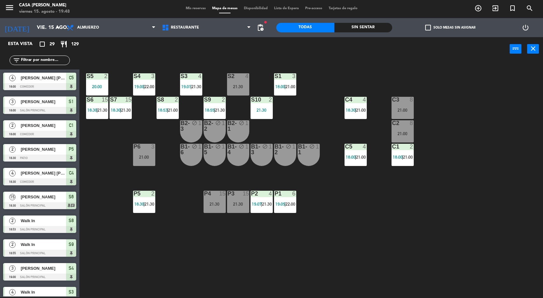
click at [289, 77] on div at bounding box center [285, 76] width 10 height 6
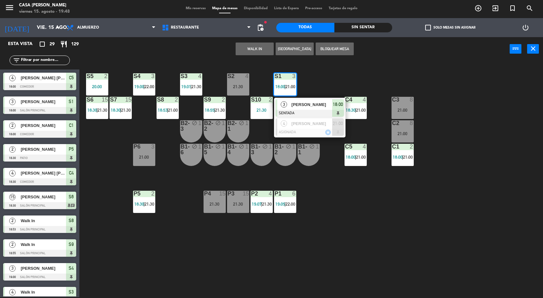
click at [306, 98] on div "3 [PERSON_NAME] SENTADA 18:00" at bounding box center [309, 108] width 71 height 21
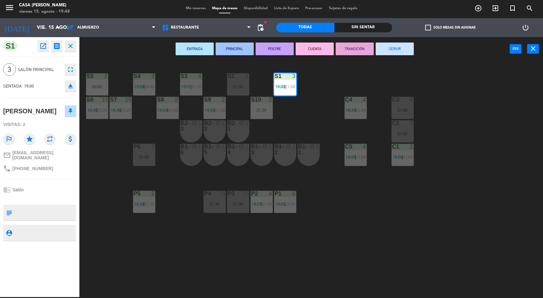
click at [391, 50] on button "SERVIR" at bounding box center [395, 49] width 38 height 13
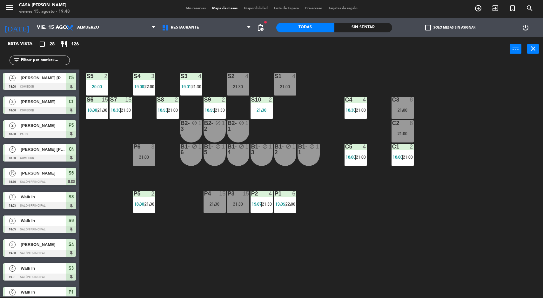
click at [498, 257] on div "S5 2 20:00 S4 3 19:00 | 22:00 S3 4 19:01 | 21:30 S2 4 21:30 S1 4 21:00 S6 15 18…" at bounding box center [314, 180] width 458 height 236
click at [150, 85] on span "22:00" at bounding box center [150, 86] width 10 height 5
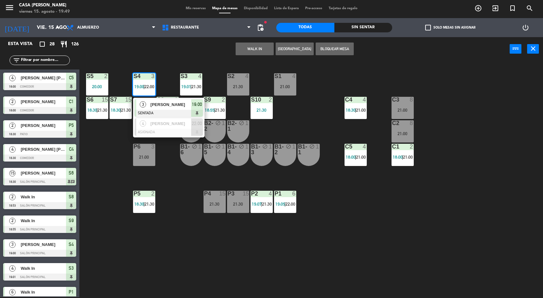
click at [174, 267] on div "S5 2 20:00 S4 3 19:00 | 22:00 3 [PERSON_NAME] SENTADA 19:00 [GEOGRAPHIC_DATA][P…" at bounding box center [314, 180] width 458 height 236
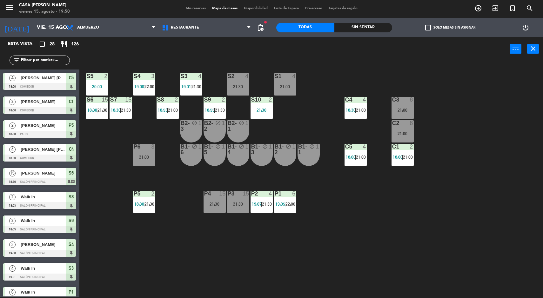
click at [503, 157] on div "S5 2 20:00 S4 3 19:00 | 22:00 S3 4 19:01 | 21:30 S2 4 21:30 S1 4 21:00 S6 15 18…" at bounding box center [314, 180] width 458 height 236
click at [519, 157] on div "S5 2 20:00 S4 3 19:00 | 22:00 S3 4 19:01 | 21:30 S2 4 21:30 S1 4 21:00 S6 15 18…" at bounding box center [314, 180] width 458 height 236
click at [512, 158] on div "S5 2 20:00 S4 3 19:00 | 22:00 S3 4 19:01 | 21:30 S2 4 21:30 S1 4 21:00 S6 15 18…" at bounding box center [314, 180] width 458 height 236
click at [508, 157] on div "S5 2 20:00 S4 3 19:00 | 22:00 S3 4 19:01 | 21:30 S2 4 21:30 S1 4 21:00 S6 15 18…" at bounding box center [314, 180] width 458 height 236
click at [98, 84] on div "20:00" at bounding box center [97, 86] width 22 height 4
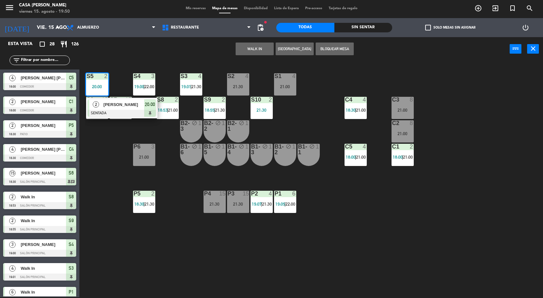
click at [99, 110] on div at bounding box center [122, 113] width 68 height 7
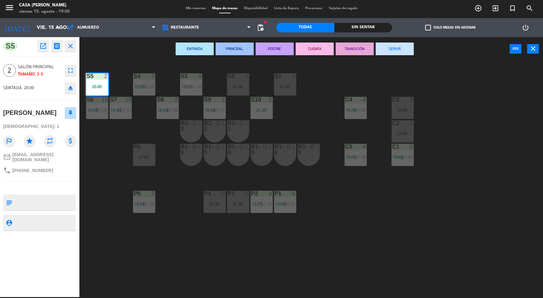
click at [498, 153] on div "S5 2 20:00 S4 3 19:00 | 22:00 S3 4 19:01 | 21:30 S2 4 21:30 S1 4 21:00 S6 15 18…" at bounding box center [314, 180] width 458 height 236
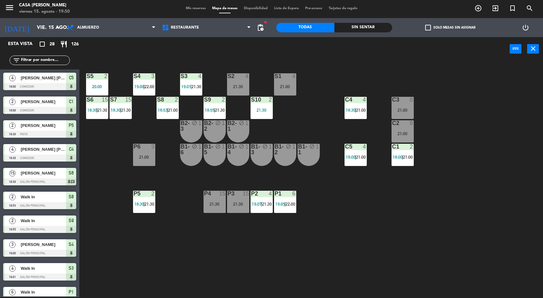
scroll to position [1, 0]
